Goal: Transaction & Acquisition: Purchase product/service

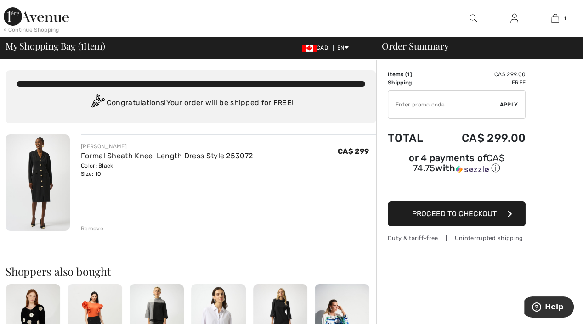
click at [445, 105] on input "TEXT" at bounding box center [444, 105] width 112 height 28
type input "GC005048115"
click at [510, 108] on span "Apply" at bounding box center [509, 105] width 18 height 8
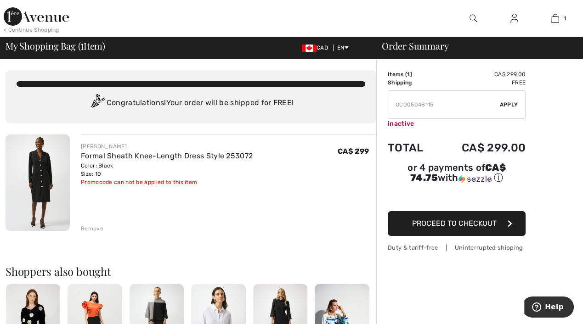
drag, startPoint x: 432, startPoint y: 106, endPoint x: 395, endPoint y: 106, distance: 37.7
click at [395, 106] on input "TEXT" at bounding box center [444, 105] width 112 height 28
click at [469, 219] on span "Proceed to Checkout" at bounding box center [454, 223] width 85 height 9
click at [482, 217] on button "Proceed to Checkout" at bounding box center [457, 223] width 138 height 25
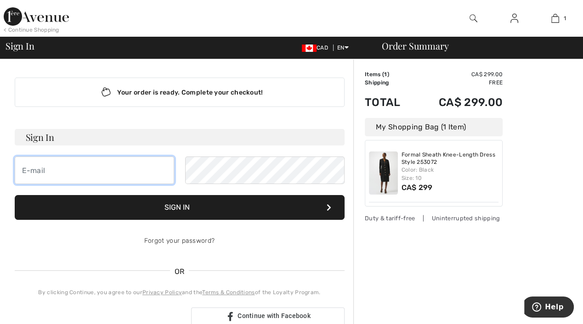
type input "[EMAIL_ADDRESS][DOMAIN_NAME]"
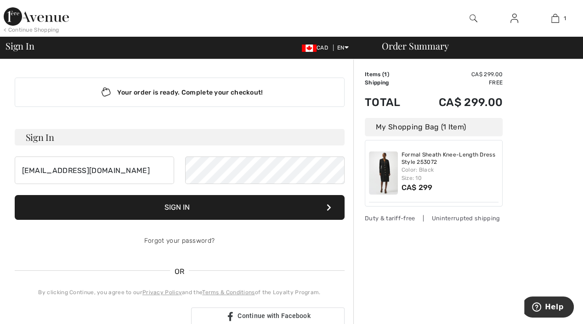
click at [214, 207] on button "Sign In" at bounding box center [180, 207] width 330 height 25
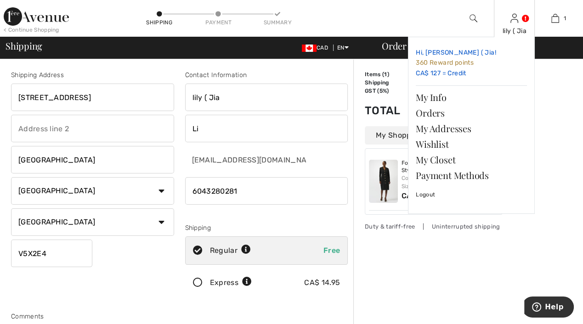
click at [438, 72] on link "Hi, [PERSON_NAME] ( Jia! 360 Reward points CA$ 127 = Credit" at bounding box center [471, 63] width 111 height 37
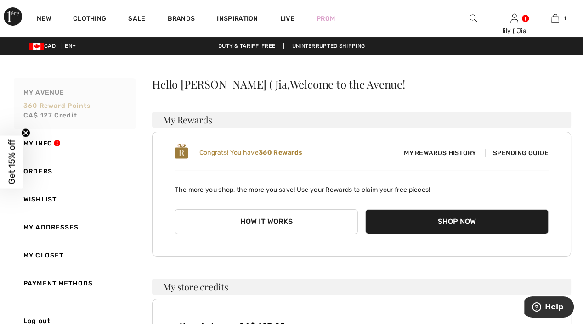
click at [112, 119] on link "My Avenue 360 Reward points CA$ 127 Credit" at bounding box center [74, 104] width 124 height 51
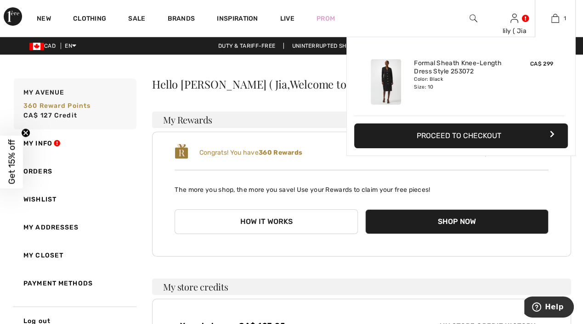
click at [510, 141] on button "Proceed to Checkout" at bounding box center [461, 136] width 214 height 25
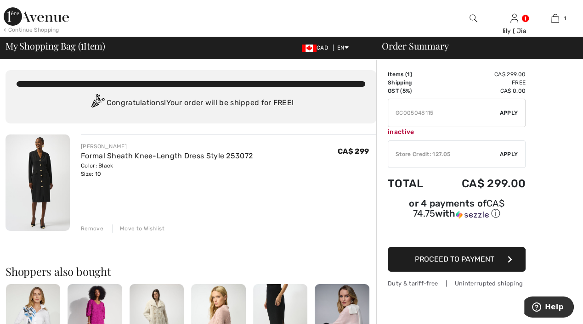
click at [506, 153] on span "Apply" at bounding box center [509, 154] width 18 height 8
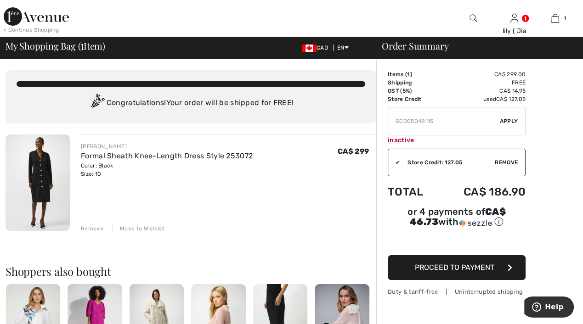
click at [476, 263] on span "Proceed to Payment" at bounding box center [454, 267] width 79 height 9
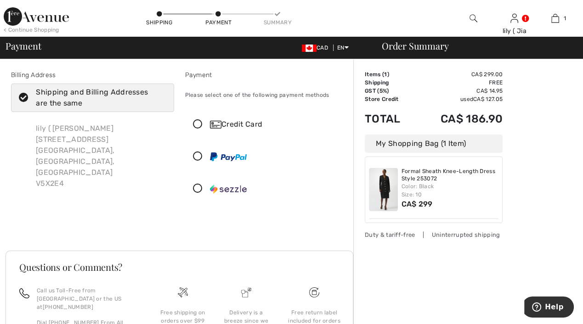
click at [195, 124] on icon at bounding box center [198, 125] width 24 height 10
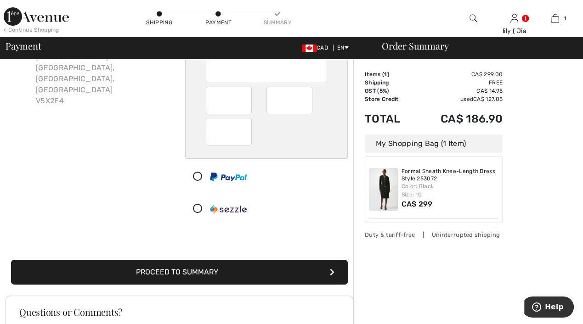
scroll to position [85, 0]
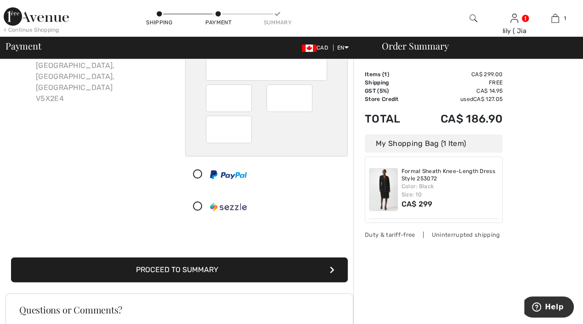
click at [219, 273] on button "Proceed to Summary" at bounding box center [179, 270] width 337 height 25
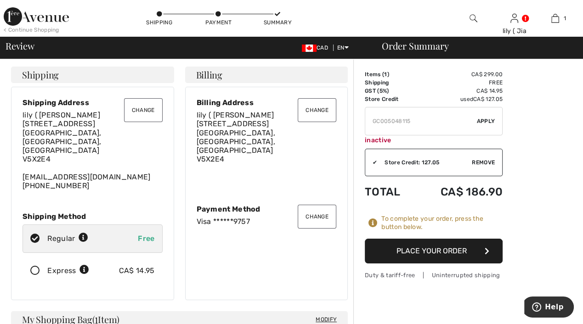
click at [437, 257] on button "Place Your Order" at bounding box center [434, 251] width 138 height 25
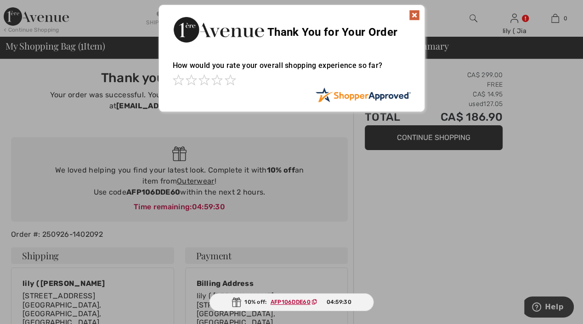
click at [416, 14] on img at bounding box center [414, 15] width 11 height 11
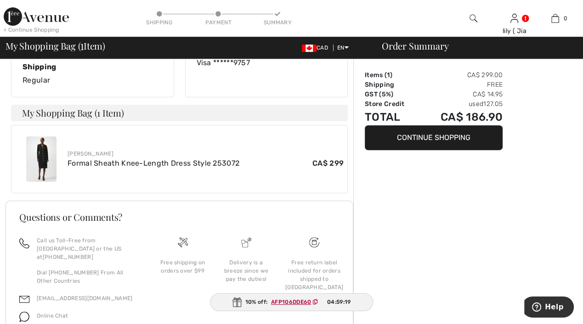
scroll to position [327, 0]
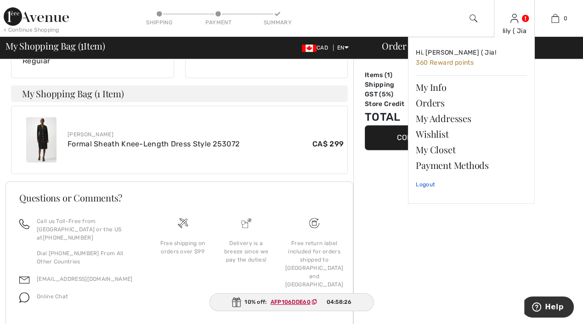
click at [427, 185] on link "Logout" at bounding box center [471, 184] width 111 height 23
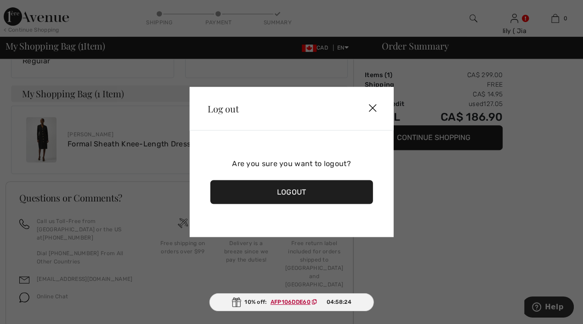
click at [311, 190] on div "Logout" at bounding box center [291, 193] width 163 height 24
